Goal: Navigation & Orientation: Go to known website

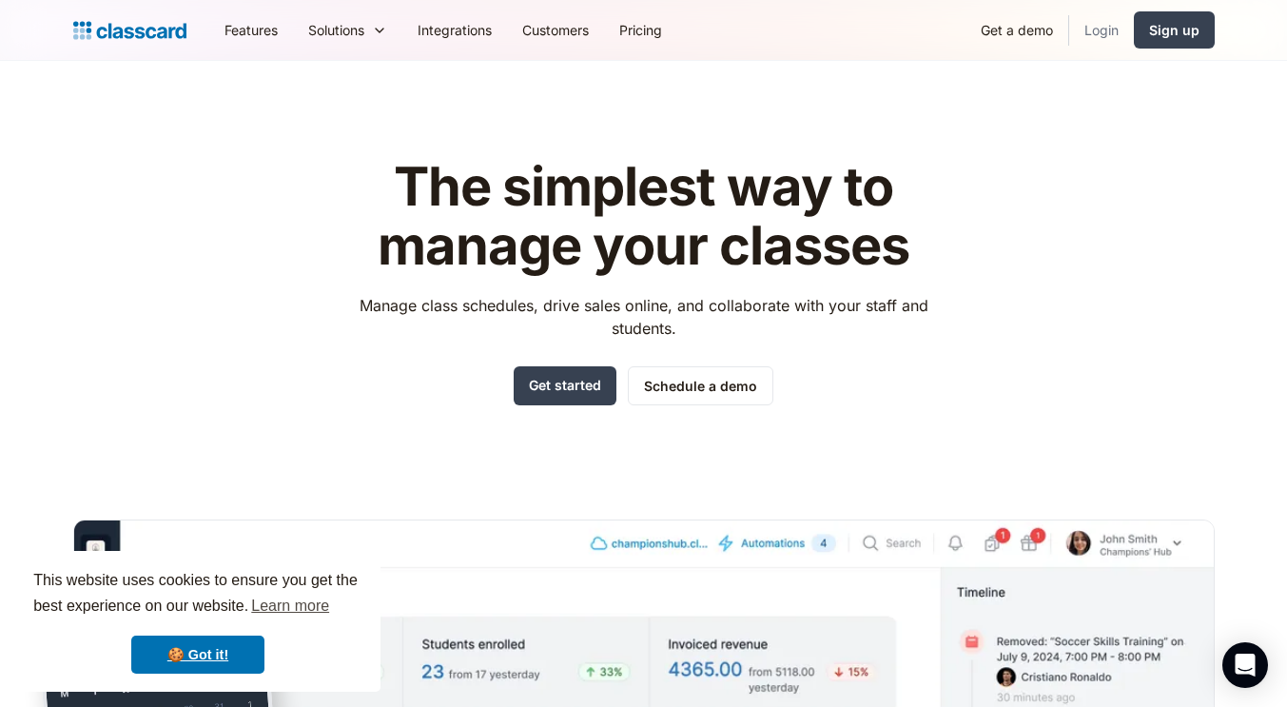
click at [1115, 42] on link "Login" at bounding box center [1101, 30] width 65 height 43
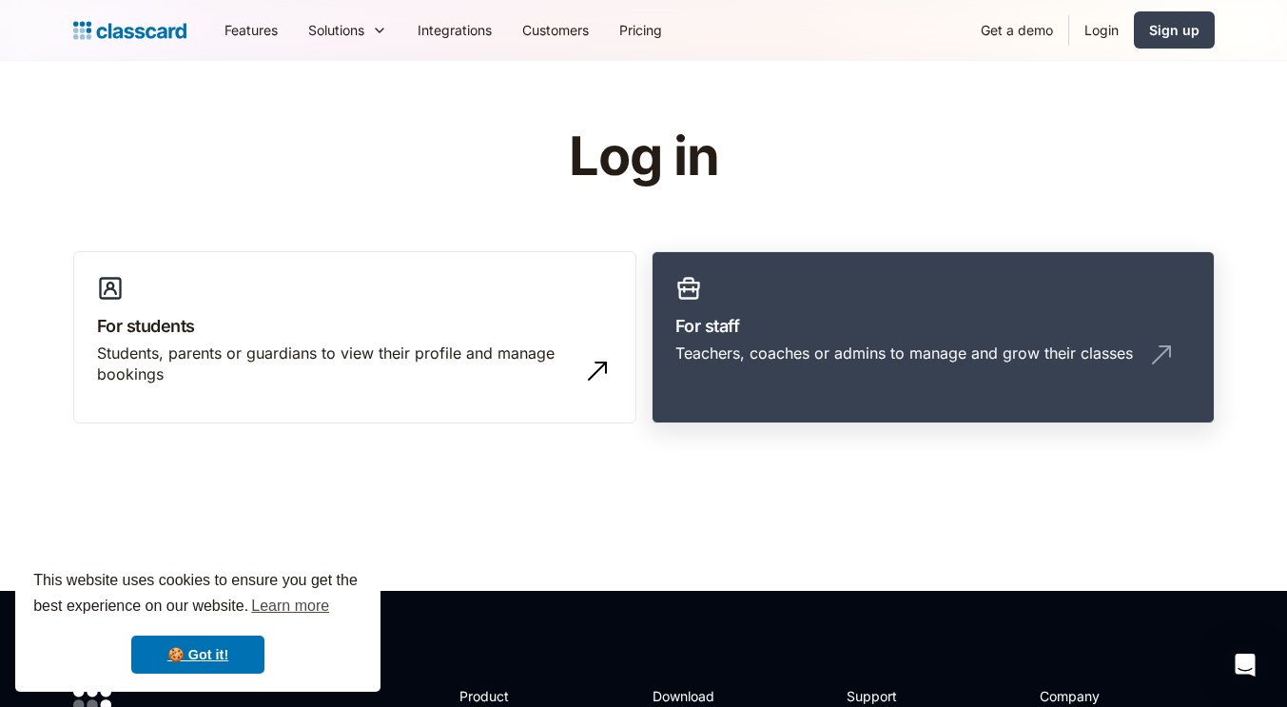
click at [783, 340] on link "For staff Teachers, coaches or admins to manage and grow their classes" at bounding box center [932, 337] width 563 height 173
